Goal: Transaction & Acquisition: Purchase product/service

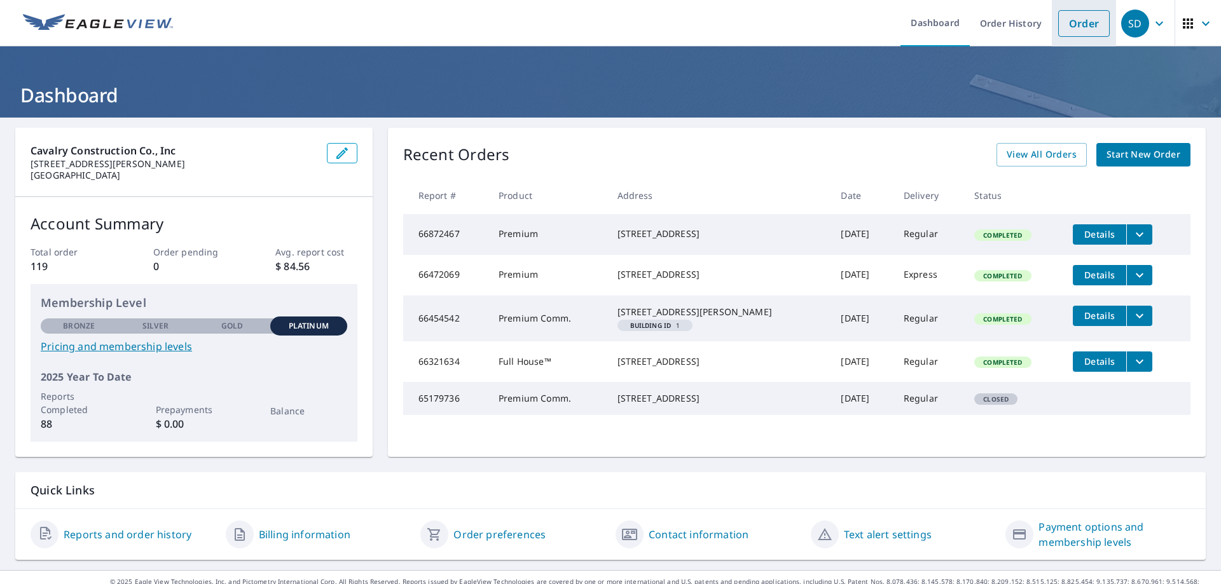
click at [1072, 18] on link "Order" at bounding box center [1083, 23] width 51 height 27
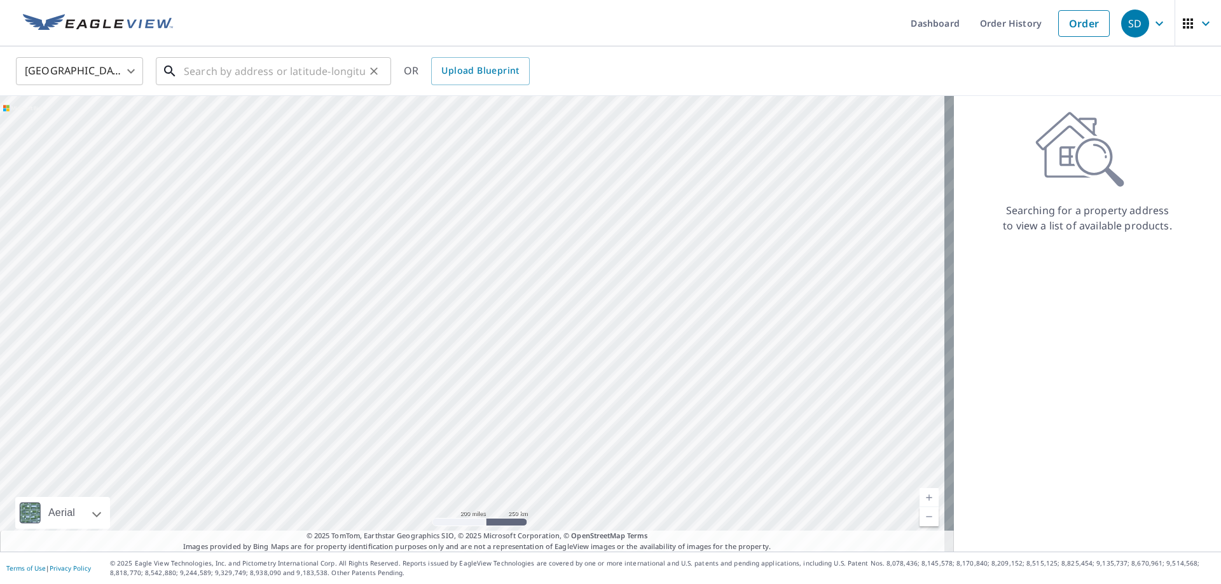
click at [280, 67] on input "text" at bounding box center [274, 71] width 181 height 36
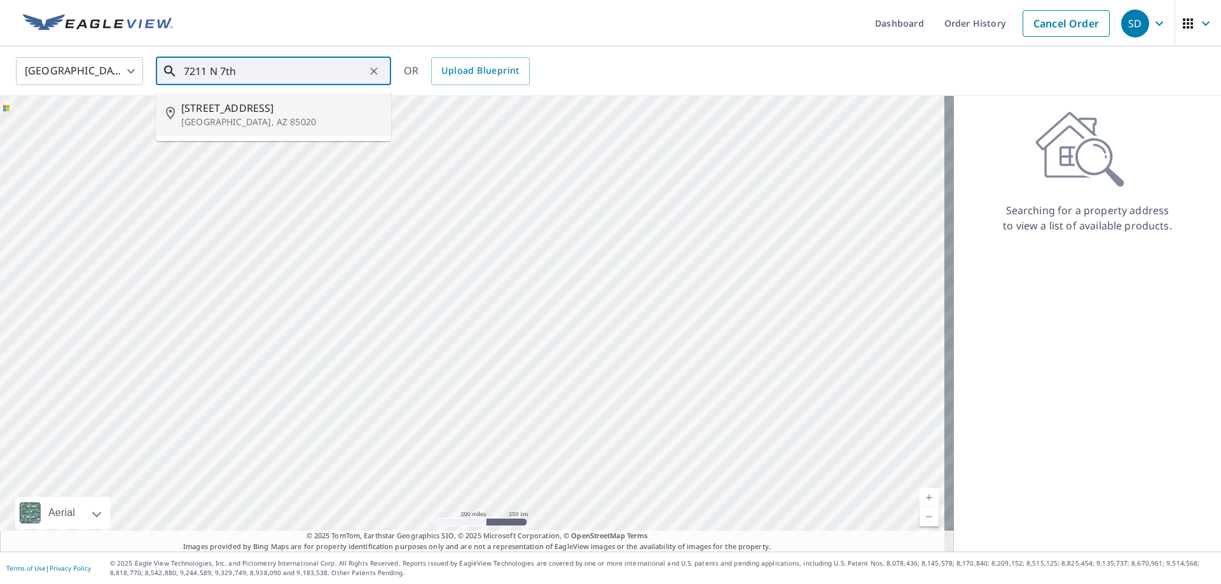
click at [207, 114] on span "[STREET_ADDRESS]" at bounding box center [281, 107] width 200 height 15
type input "[STREET_ADDRESS]"
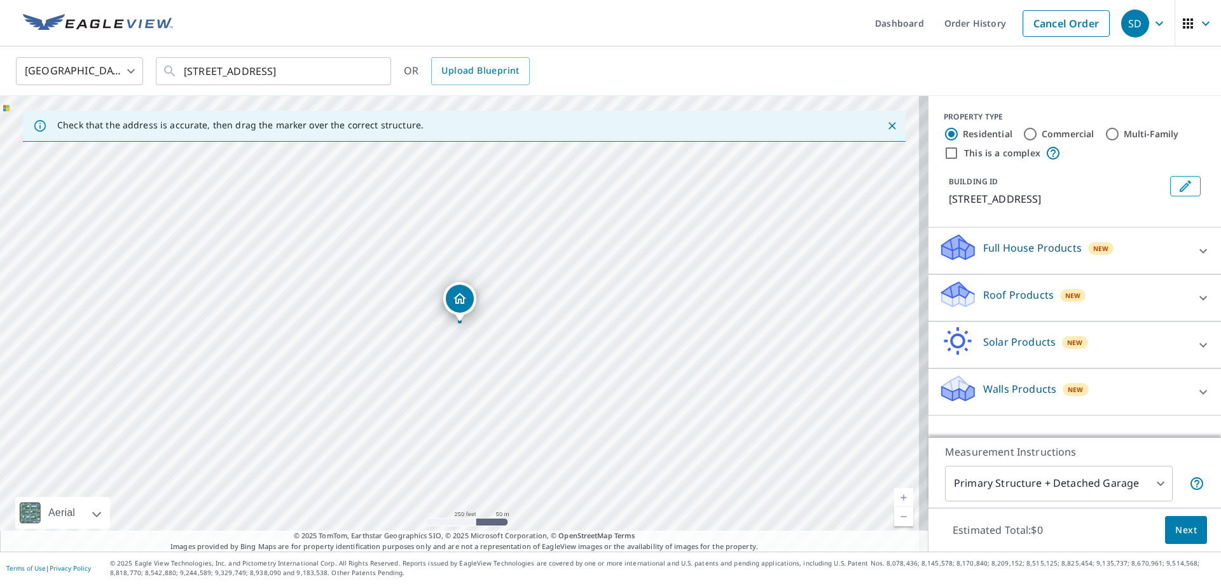
click at [1022, 134] on input "Commercial" at bounding box center [1029, 134] width 15 height 15
radio input "true"
type input "4"
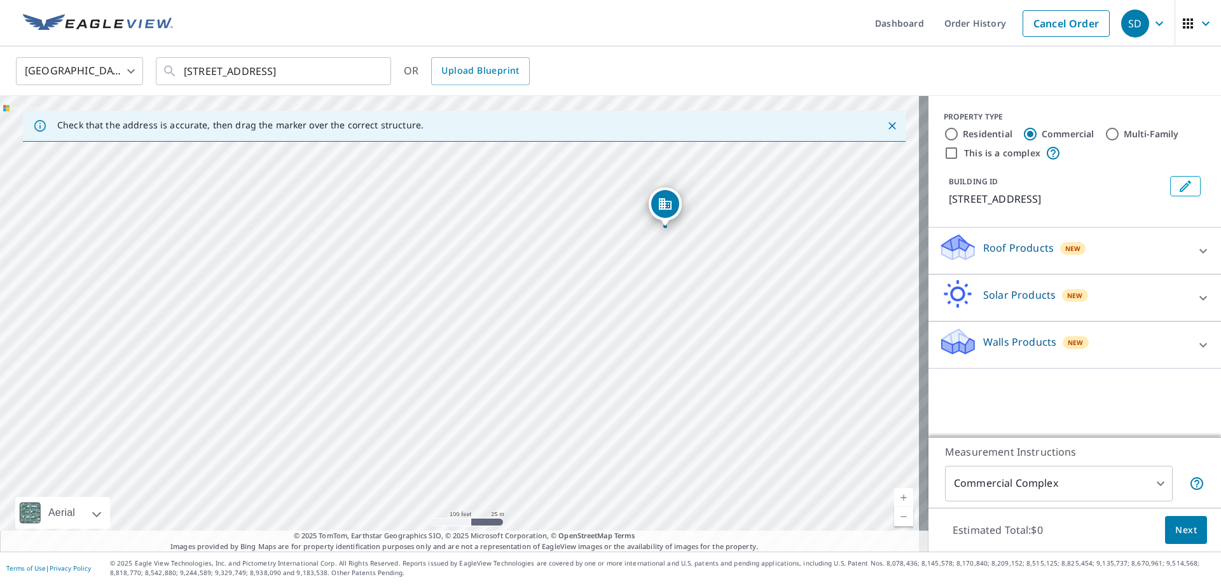
drag, startPoint x: 578, startPoint y: 188, endPoint x: 664, endPoint y: 202, distance: 87.1
click at [944, 152] on input "This is a complex" at bounding box center [951, 153] width 15 height 15
checkbox input "true"
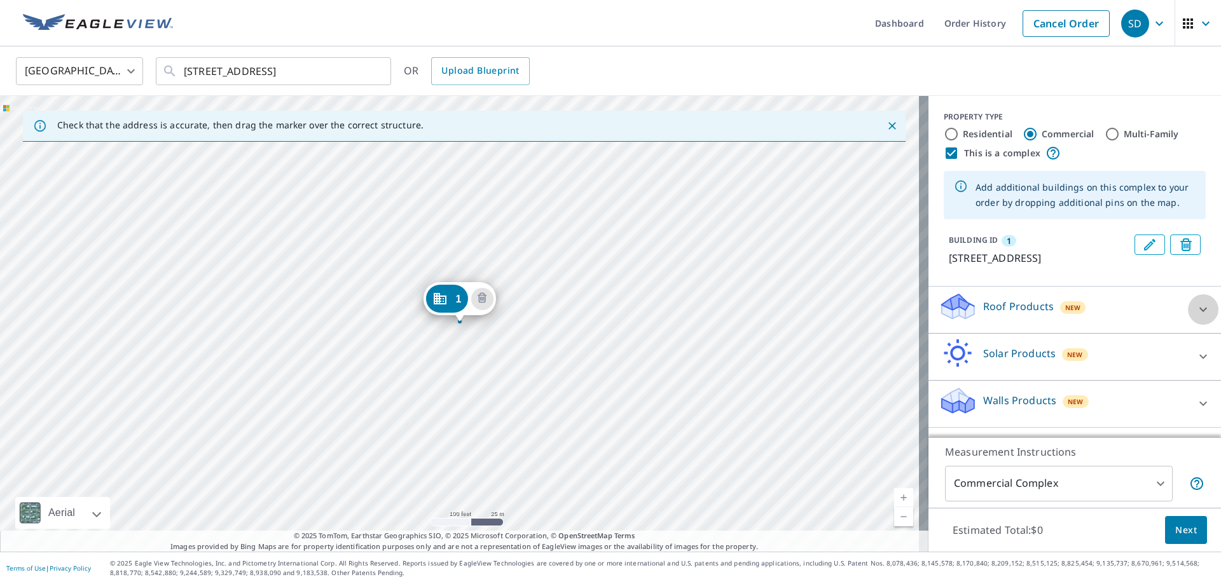
click at [1195, 306] on icon at bounding box center [1202, 309] width 15 height 15
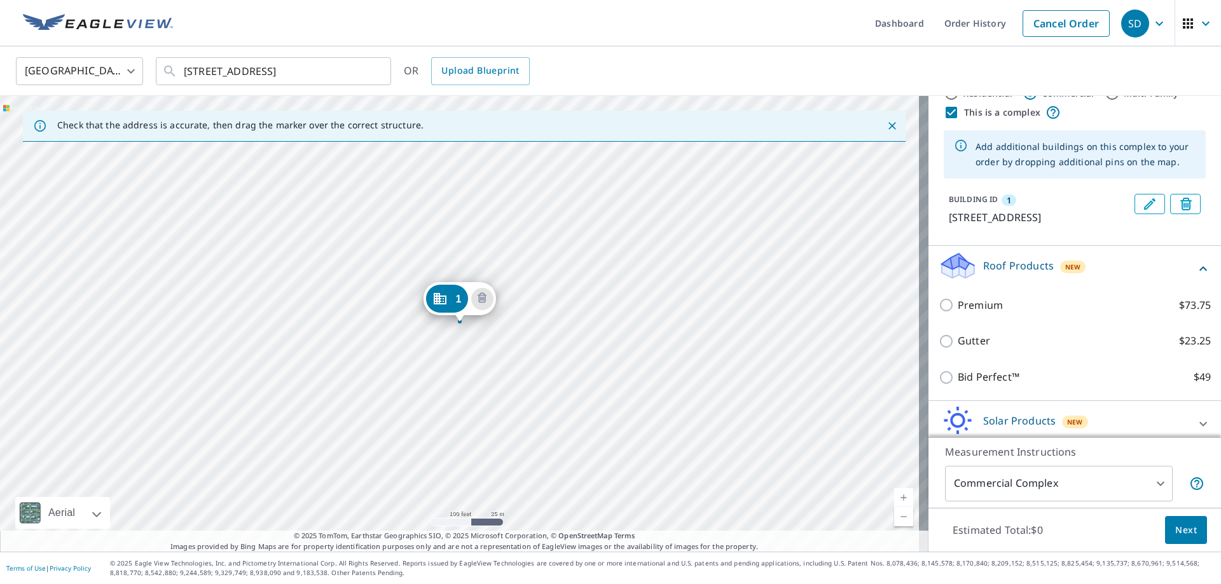
scroll to position [64, 0]
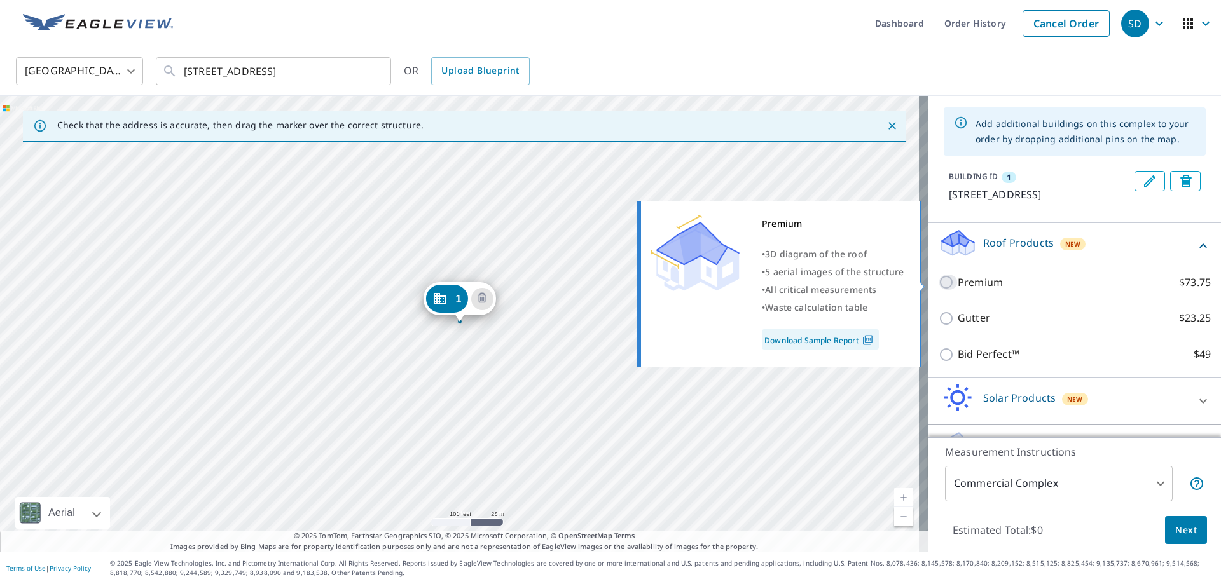
click at [942, 280] on input "Premium $73.75" at bounding box center [947, 282] width 19 height 15
checkbox input "true"
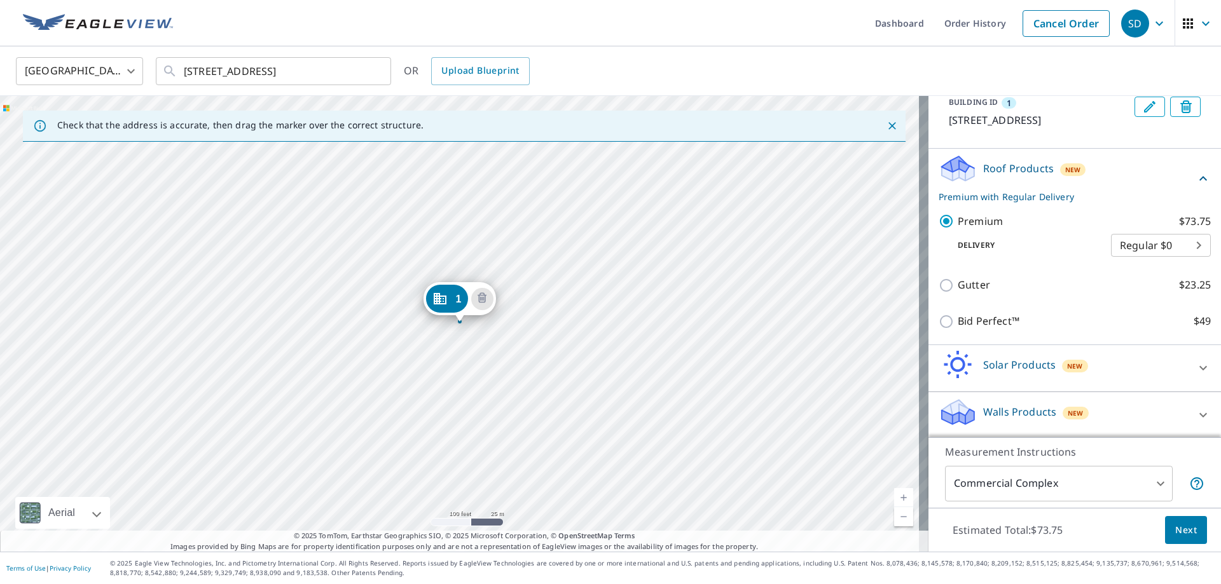
scroll to position [140, 0]
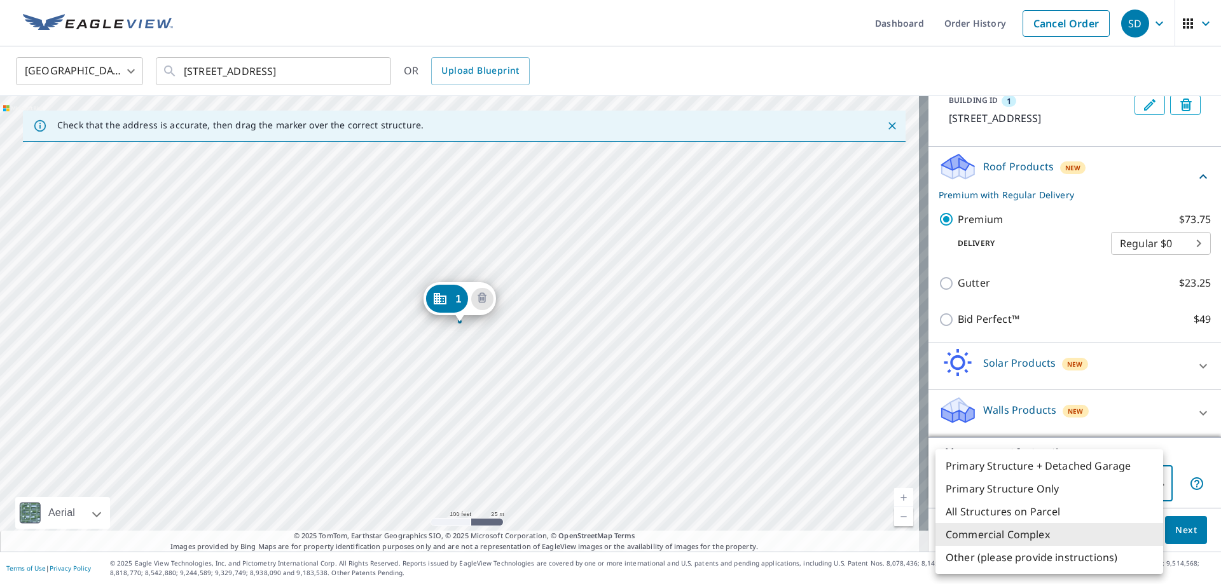
click at [1153, 488] on body "SD SD Dashboard Order History Cancel Order SD [GEOGRAPHIC_DATA] [GEOGRAPHIC_DAT…" at bounding box center [610, 292] width 1221 height 584
click at [1053, 513] on li "All Structures on Parcel" at bounding box center [1049, 511] width 228 height 23
type input "3"
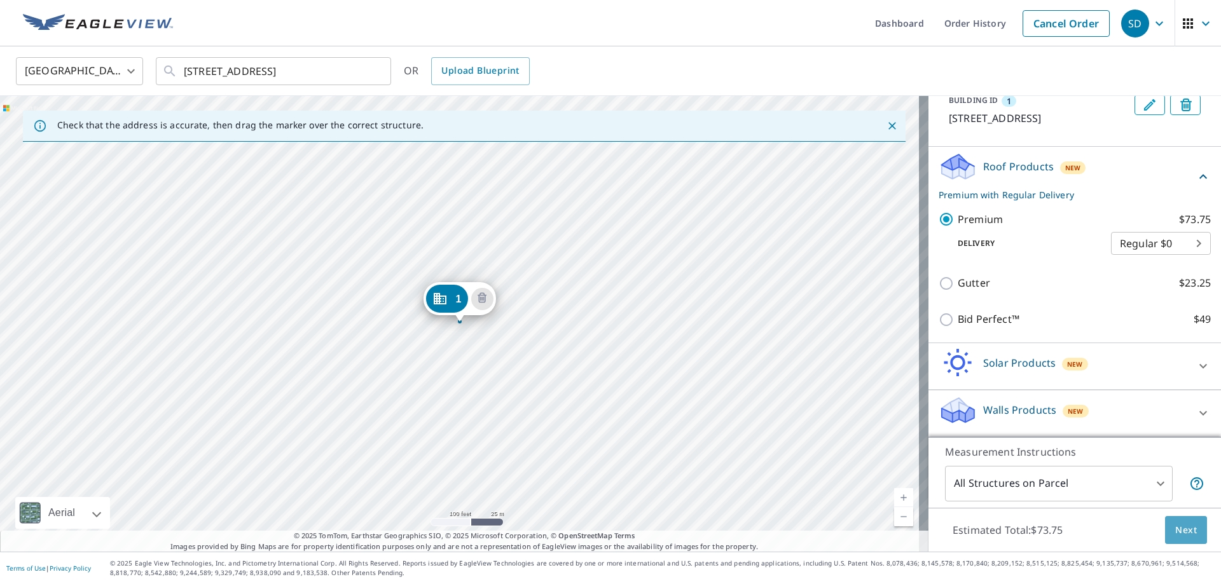
click at [1175, 531] on span "Next" at bounding box center [1186, 531] width 22 height 16
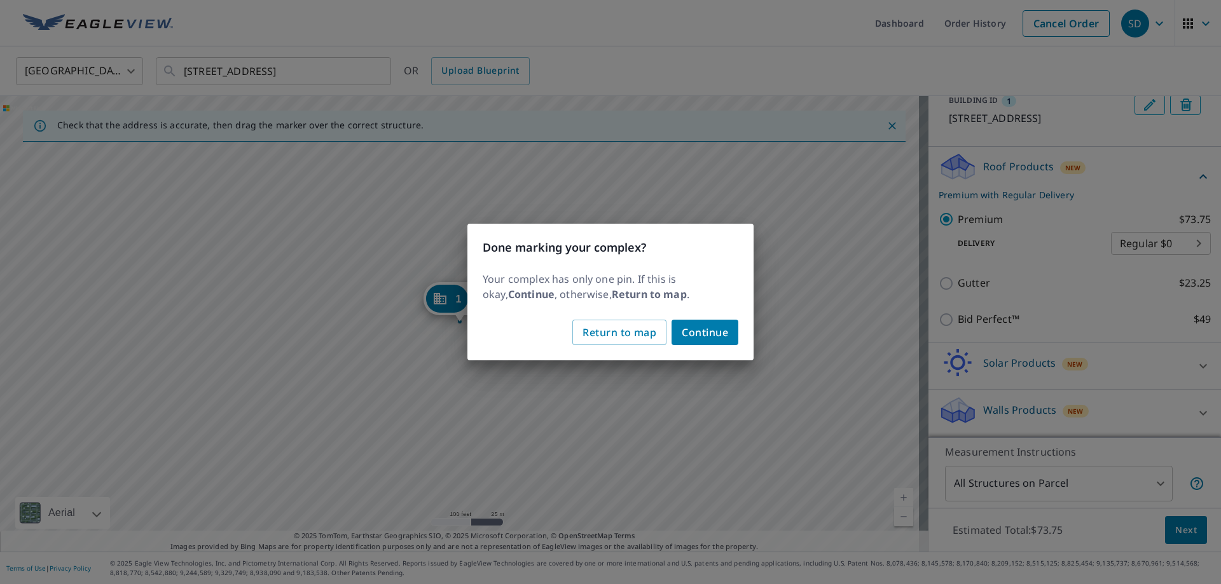
click at [687, 334] on span "Continue" at bounding box center [705, 333] width 46 height 18
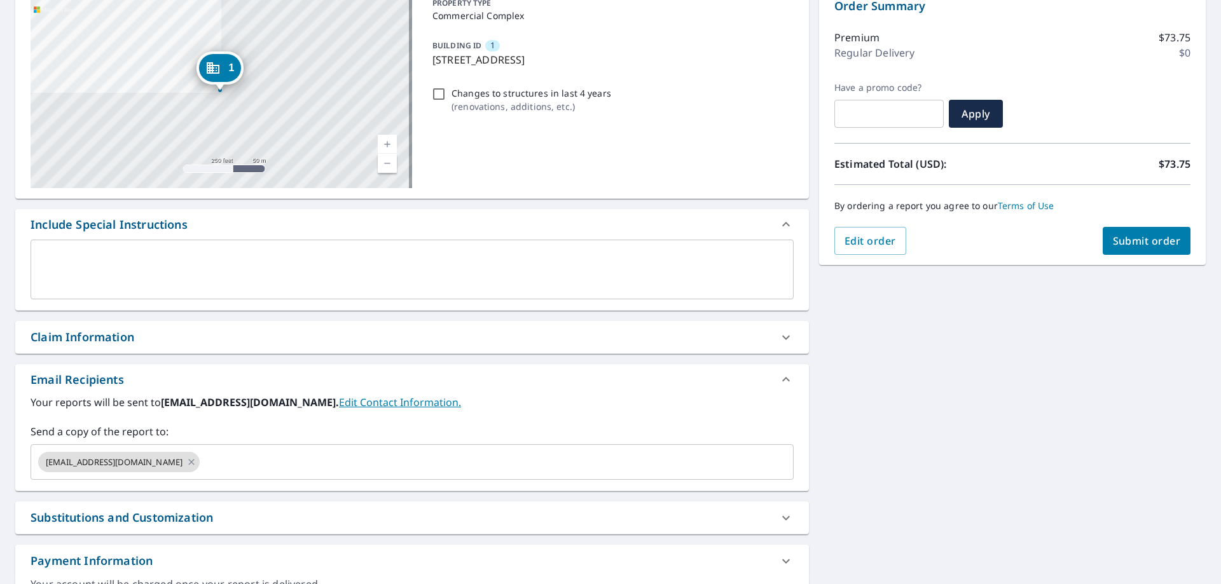
scroll to position [216, 0]
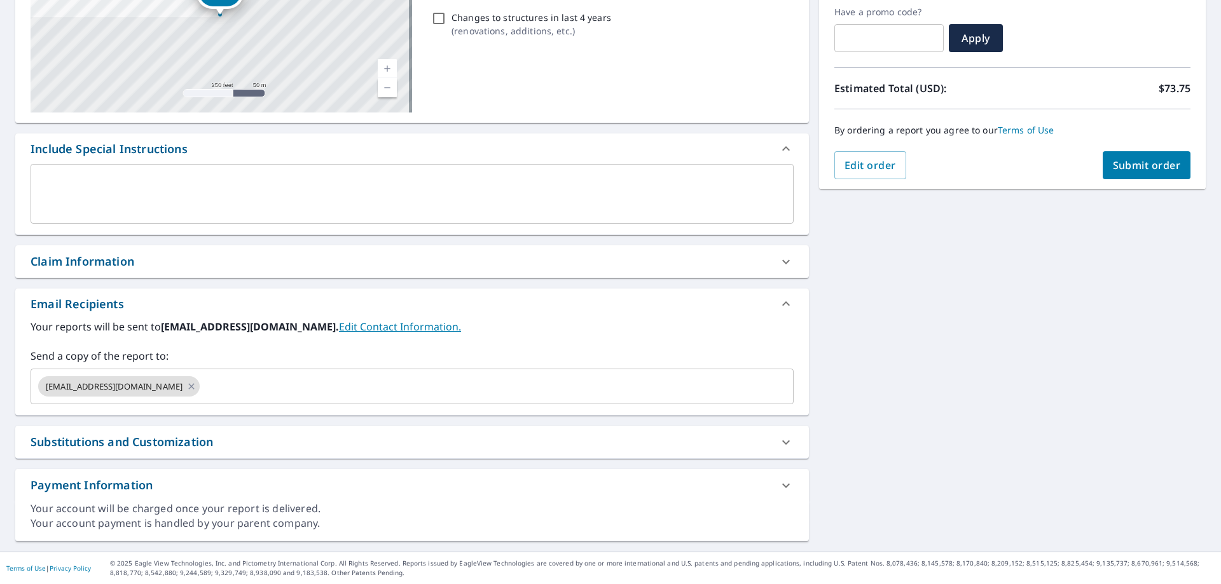
click at [1113, 165] on span "Submit order" at bounding box center [1147, 165] width 68 height 14
checkbox input "true"
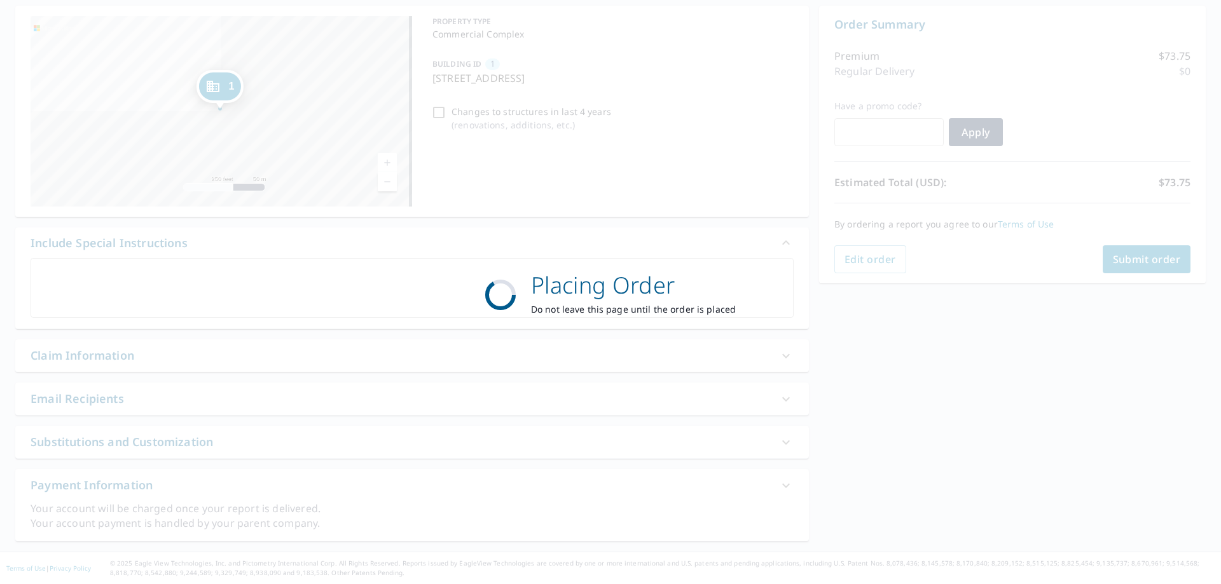
scroll to position [122, 0]
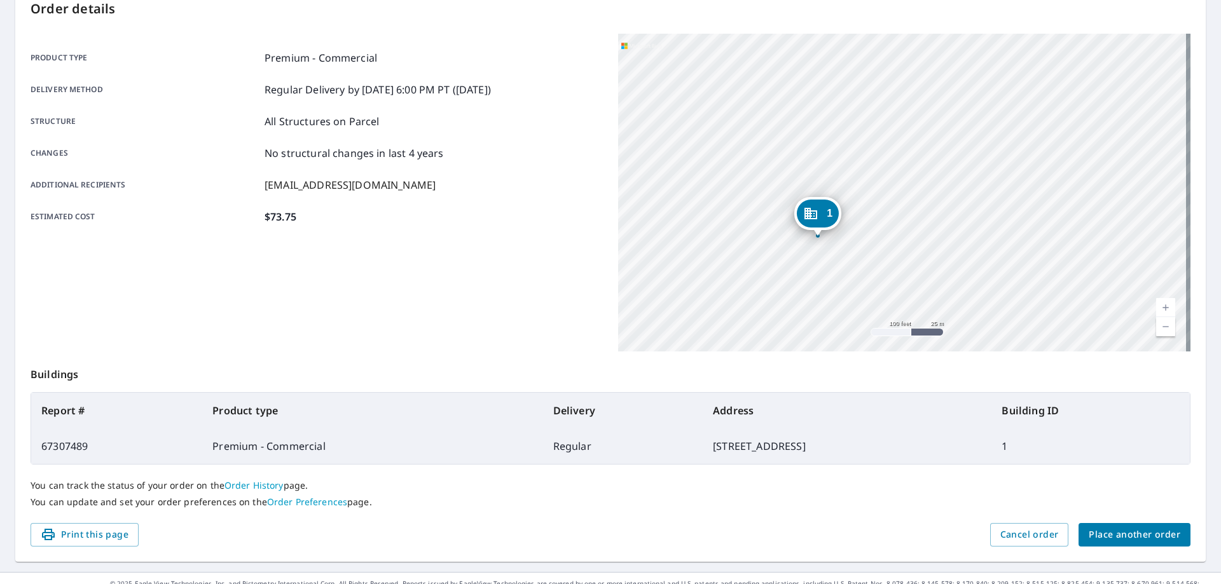
scroll to position [164, 0]
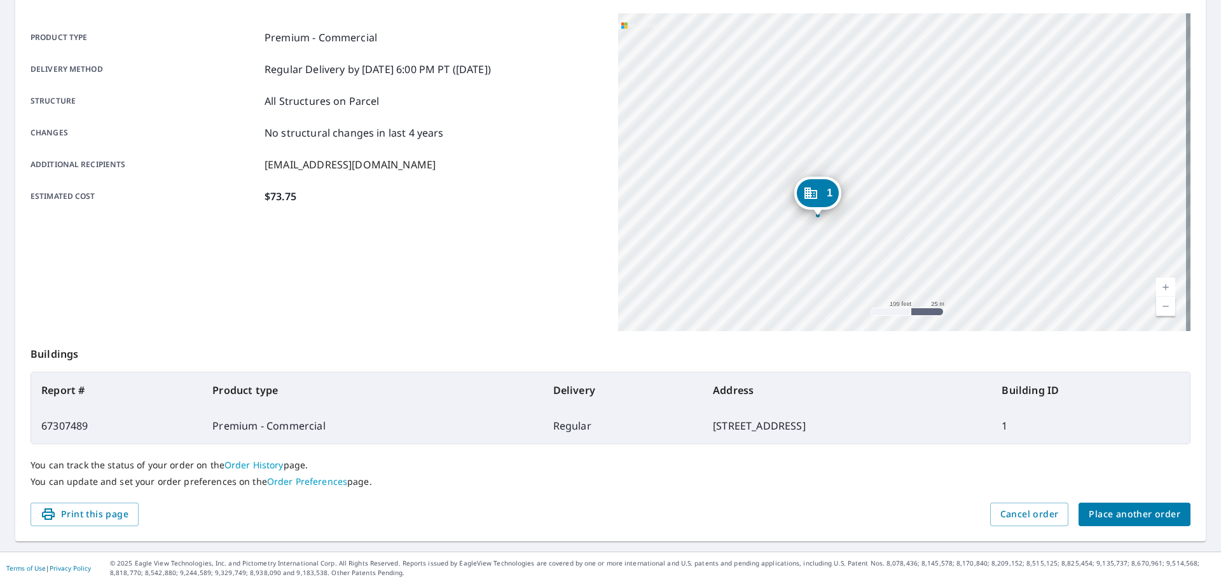
click at [1130, 519] on span "Place another order" at bounding box center [1134, 515] width 92 height 16
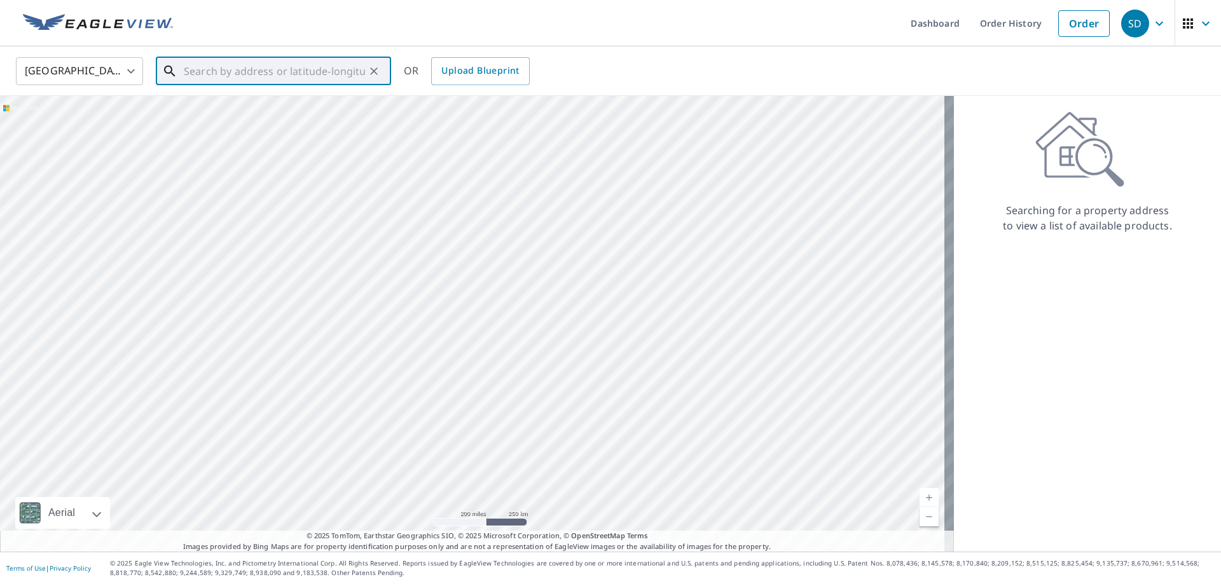
click at [224, 74] on input "text" at bounding box center [274, 71] width 181 height 36
click at [214, 99] on li "[STREET_ADDRESS]" at bounding box center [273, 114] width 235 height 43
type input "[STREET_ADDRESS]"
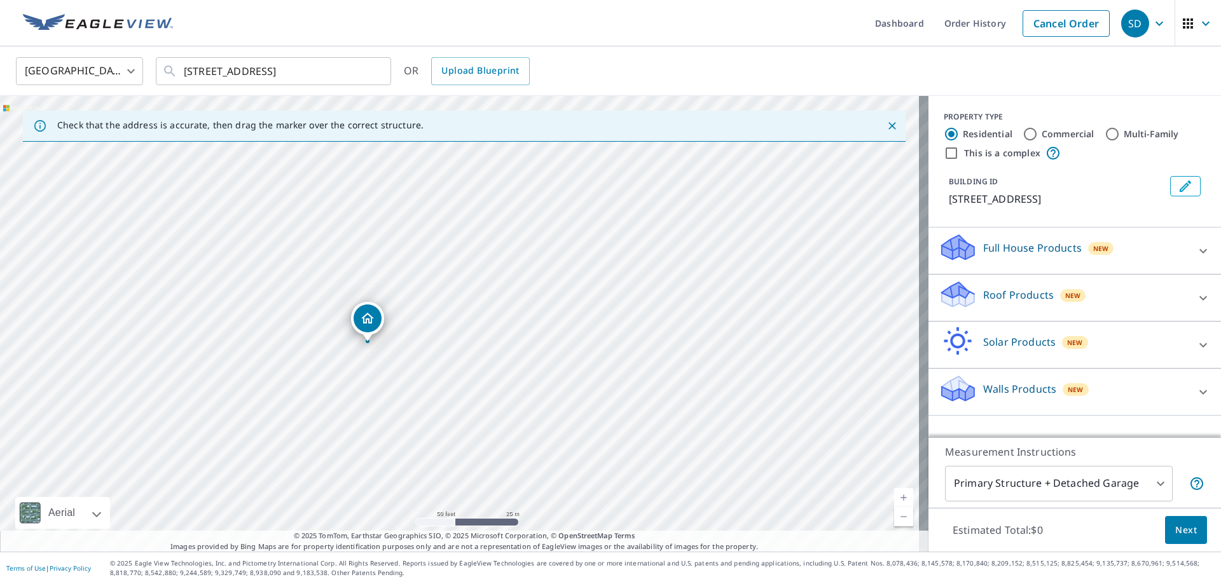
click at [1022, 134] on input "Commercial" at bounding box center [1029, 134] width 15 height 15
radio input "true"
type input "4"
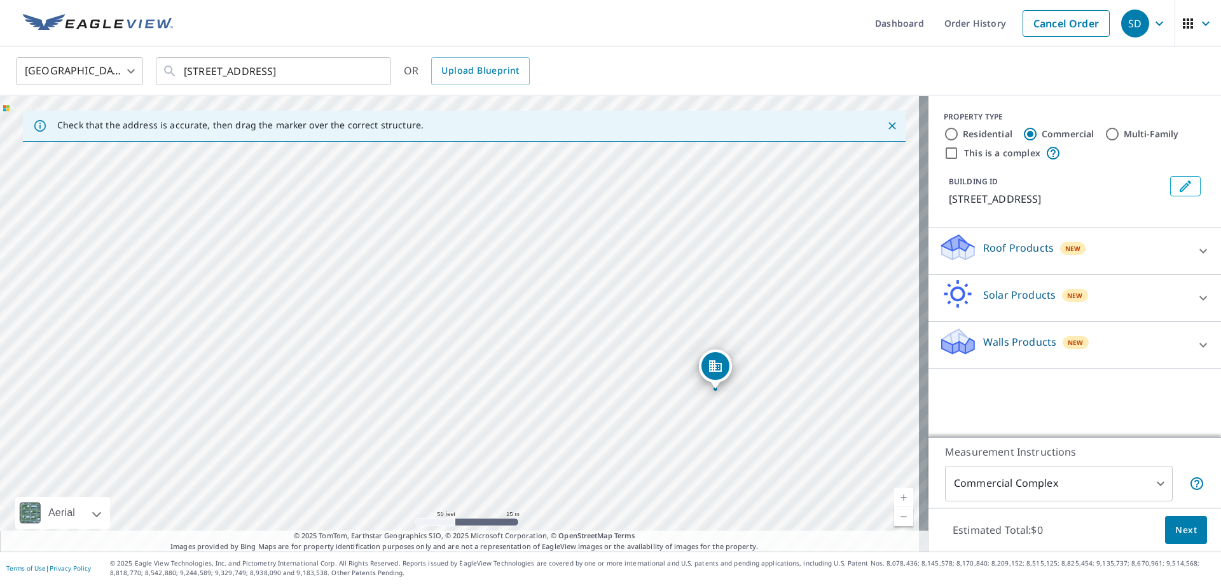
click at [1147, 479] on body "SD SD Dashboard Order History Cancel Order SD [GEOGRAPHIC_DATA] [GEOGRAPHIC_DAT…" at bounding box center [610, 292] width 1221 height 584
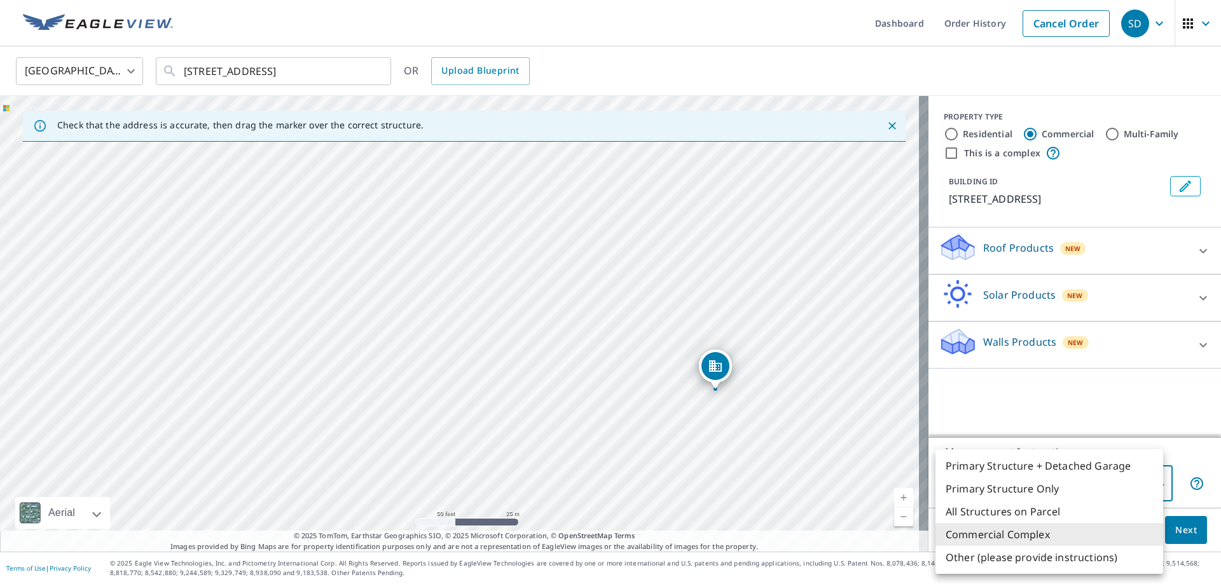
click at [1066, 535] on li "Commercial Complex" at bounding box center [1049, 534] width 228 height 23
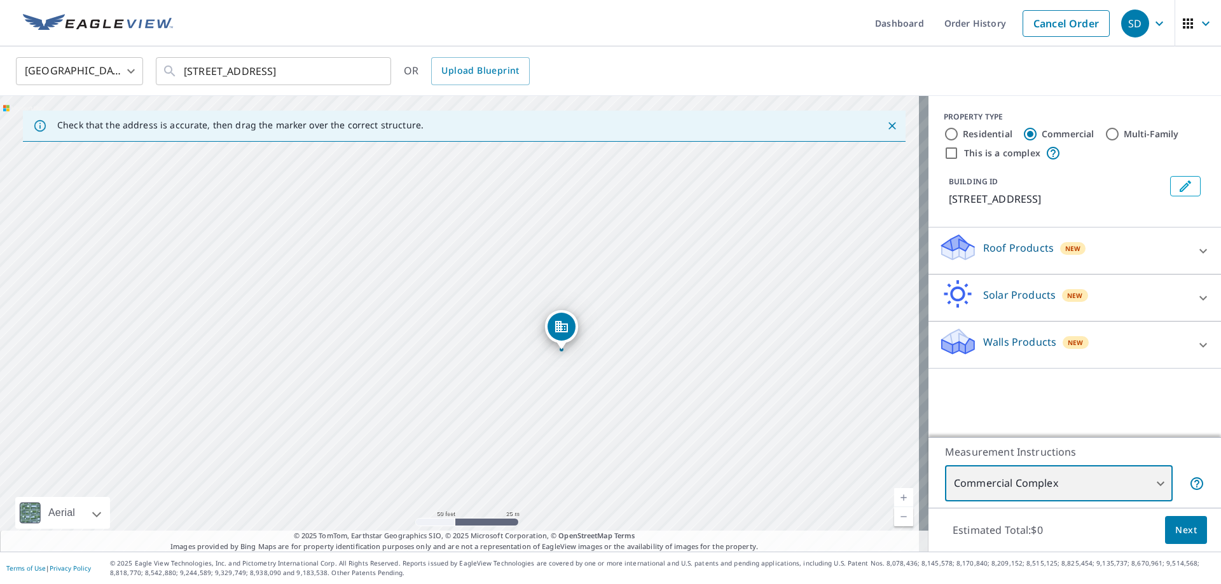
drag, startPoint x: 833, startPoint y: 296, endPoint x: 671, endPoint y: 257, distance: 166.7
click at [671, 257] on div "[STREET_ADDRESS]" at bounding box center [464, 324] width 928 height 456
click at [1175, 528] on span "Next" at bounding box center [1186, 531] width 22 height 16
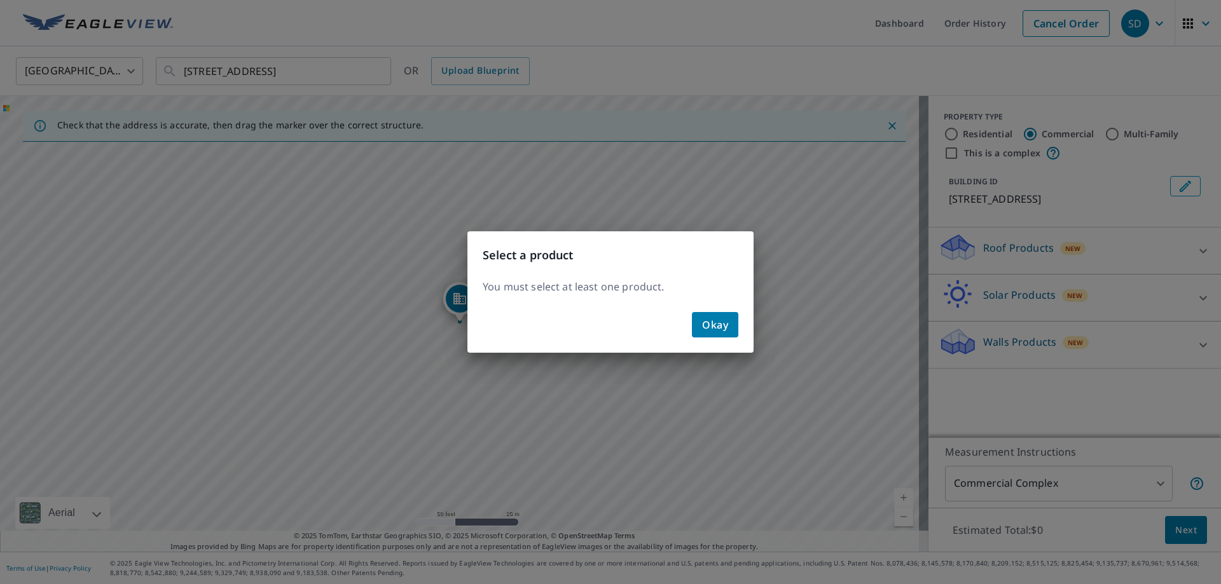
click at [701, 320] on button "Okay" at bounding box center [715, 324] width 46 height 25
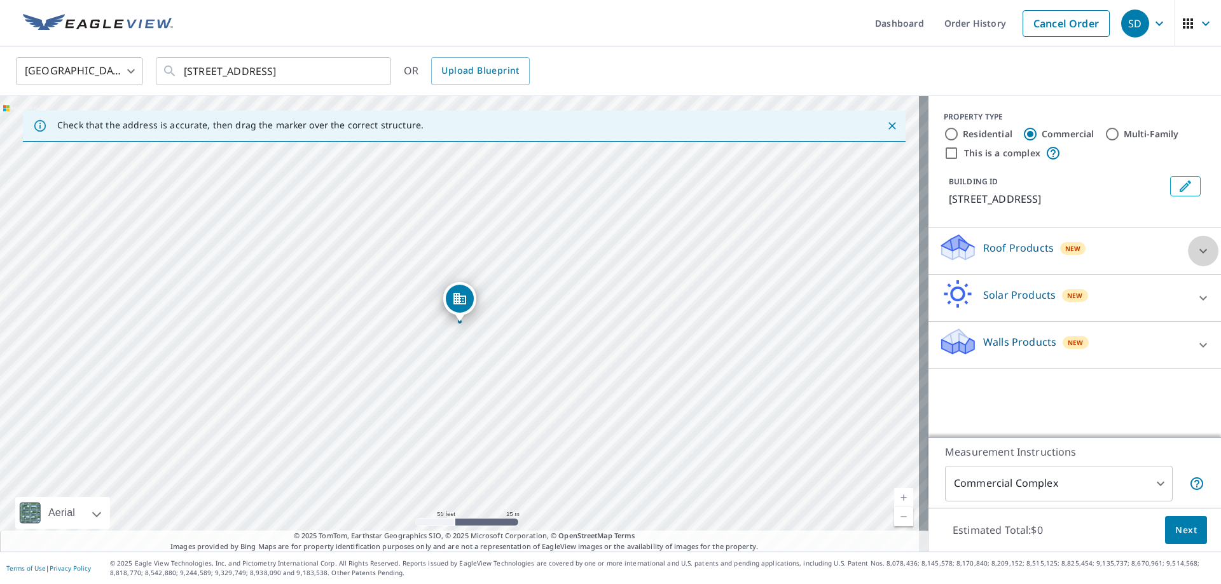
click at [1195, 251] on icon at bounding box center [1202, 251] width 15 height 15
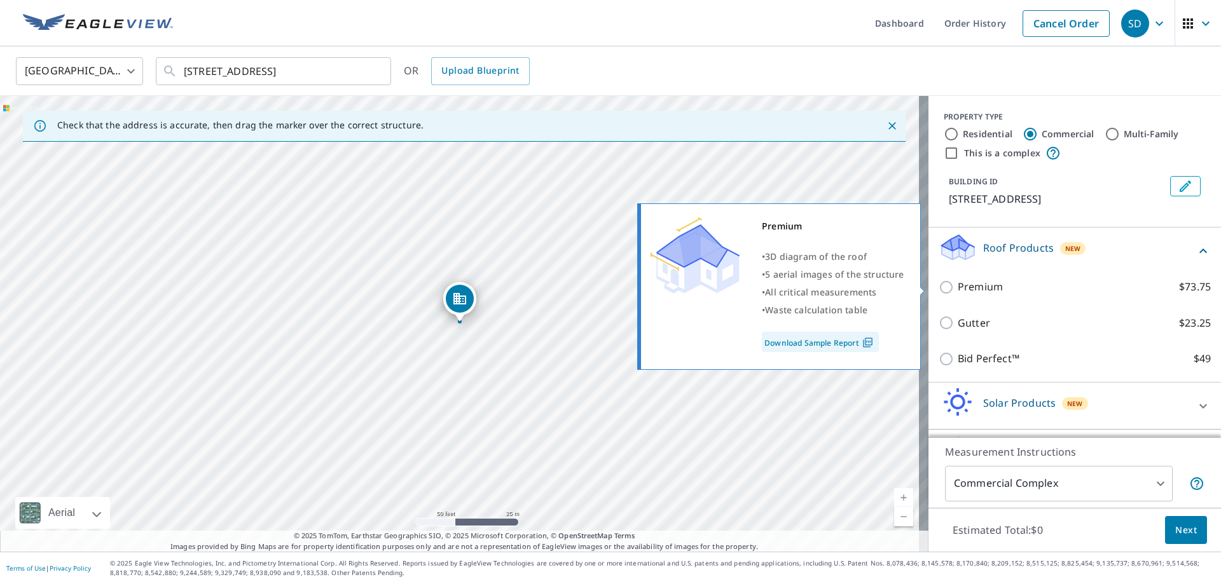
click at [940, 289] on input "Premium $73.75" at bounding box center [947, 287] width 19 height 15
checkbox input "true"
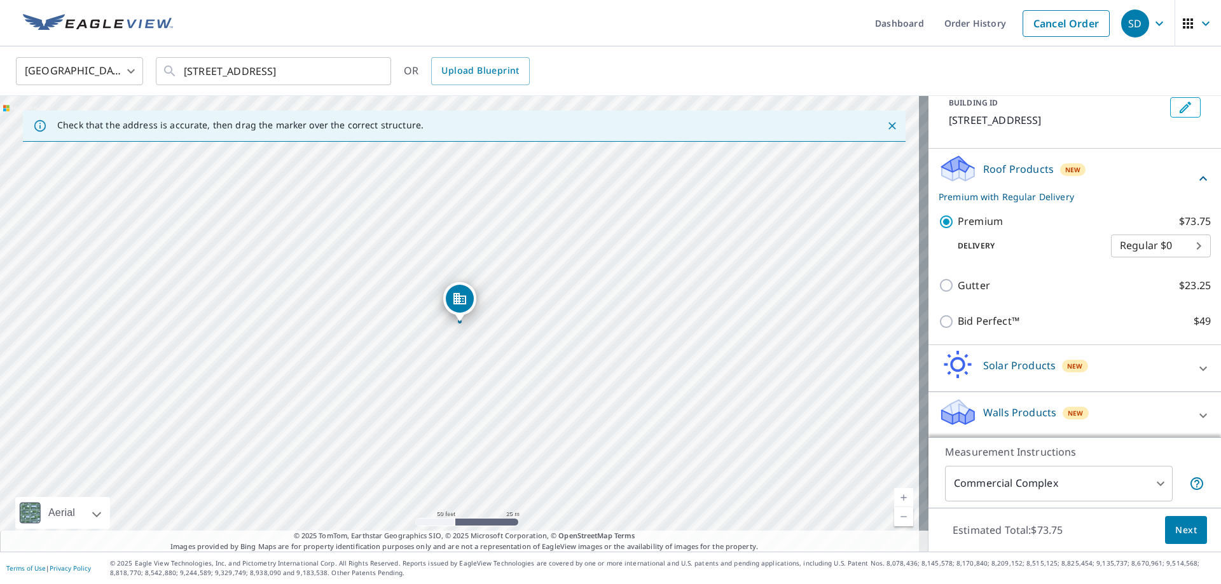
scroll to position [81, 0]
click at [1176, 524] on span "Next" at bounding box center [1186, 531] width 22 height 16
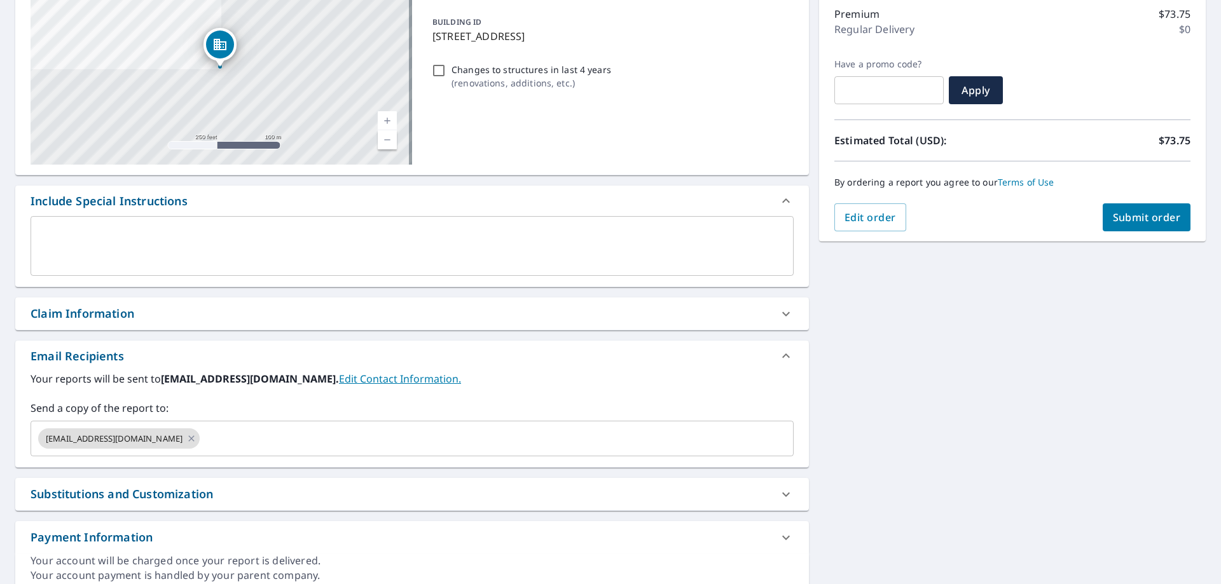
scroll to position [191, 0]
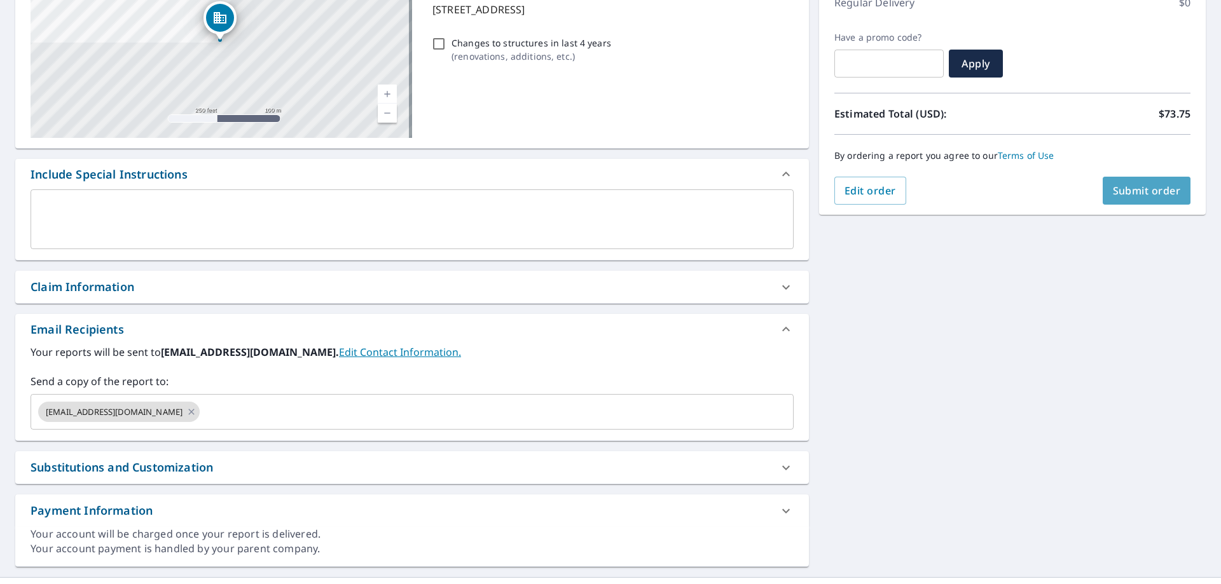
click at [1130, 189] on span "Submit order" at bounding box center [1147, 191] width 68 height 14
checkbox input "true"
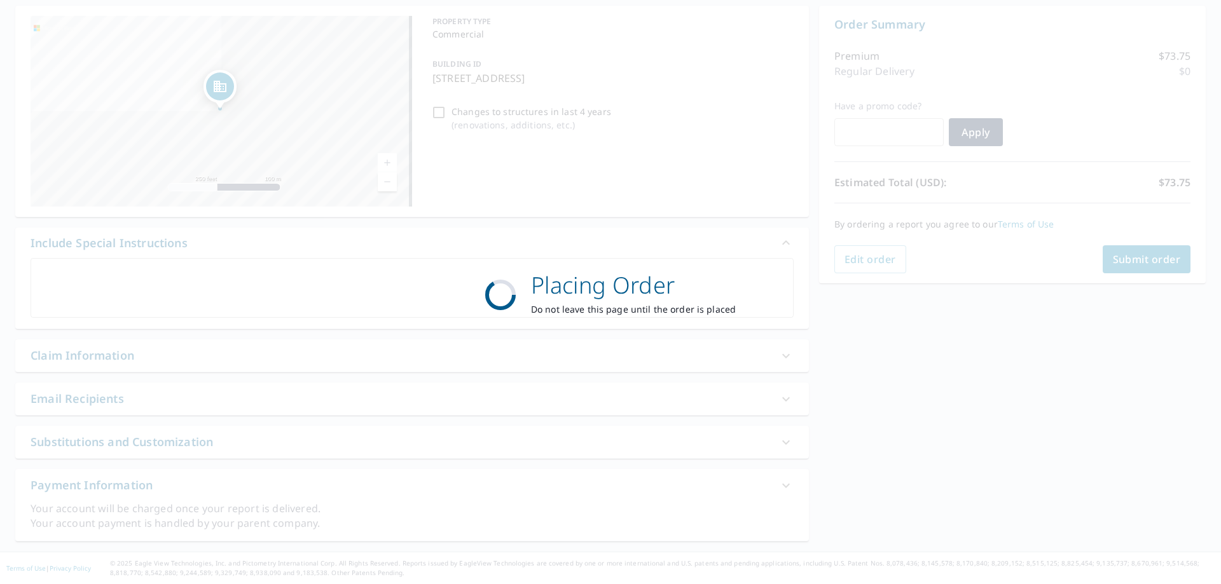
scroll to position [122, 0]
